Goal: Find specific page/section: Find specific page/section

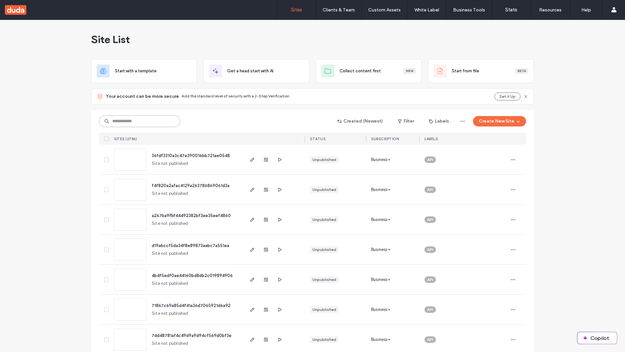
click at [140, 121] on input at bounding box center [139, 121] width 81 height 12
type input "**********"
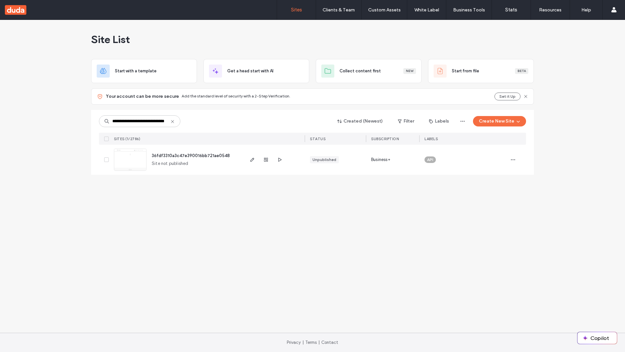
click at [191, 155] on span "36fdf3310a3c47e390016bb721ae0548" at bounding box center [191, 155] width 78 height 5
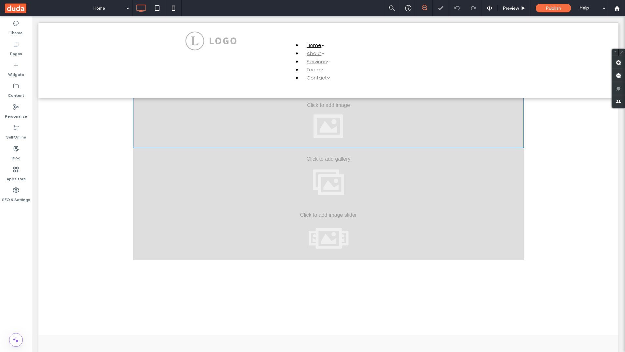
click at [328, 119] on div at bounding box center [328, 120] width 391 height 56
